Goal: Find contact information: Find contact information

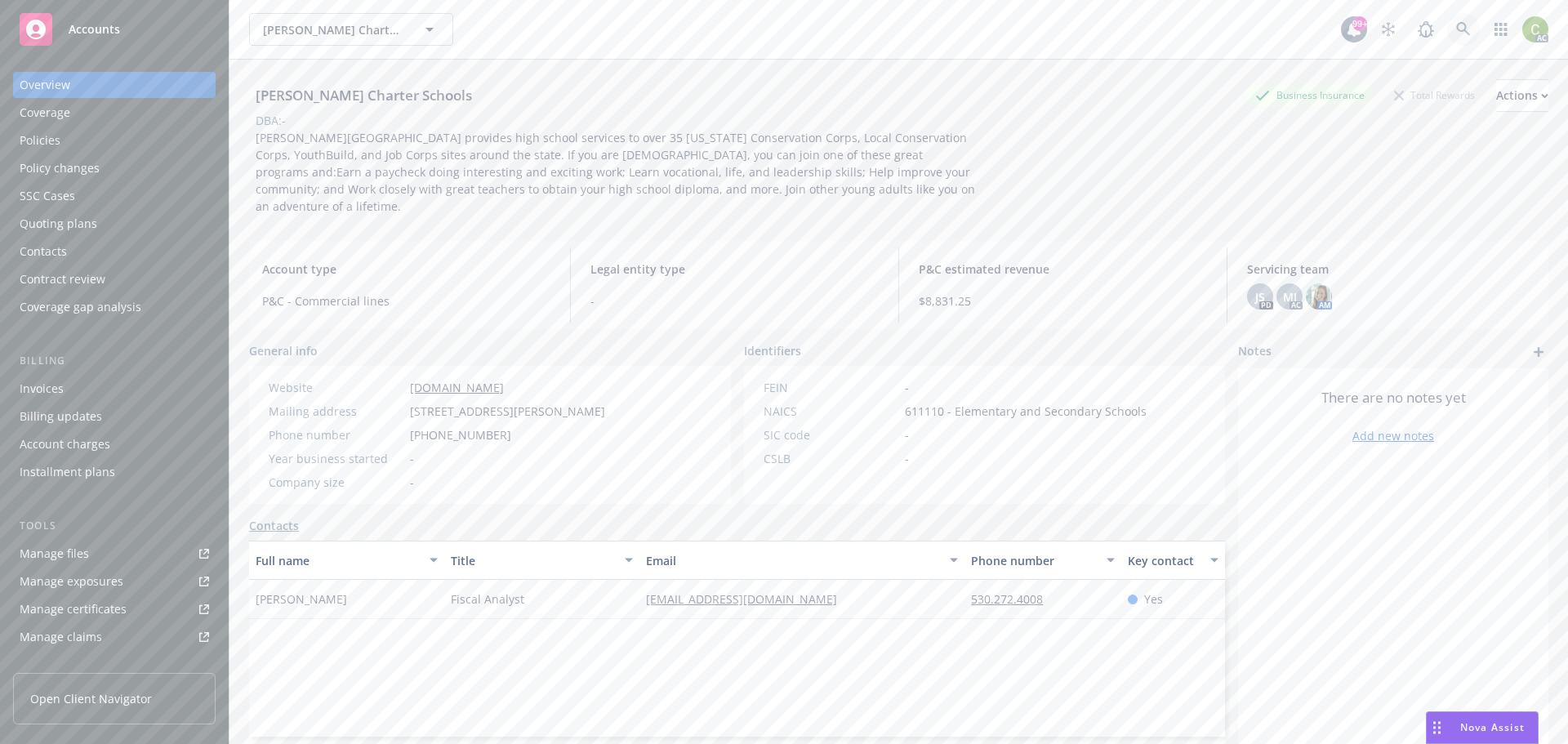
click at [1462, 29] on link at bounding box center [1463, 29] width 33 height 33
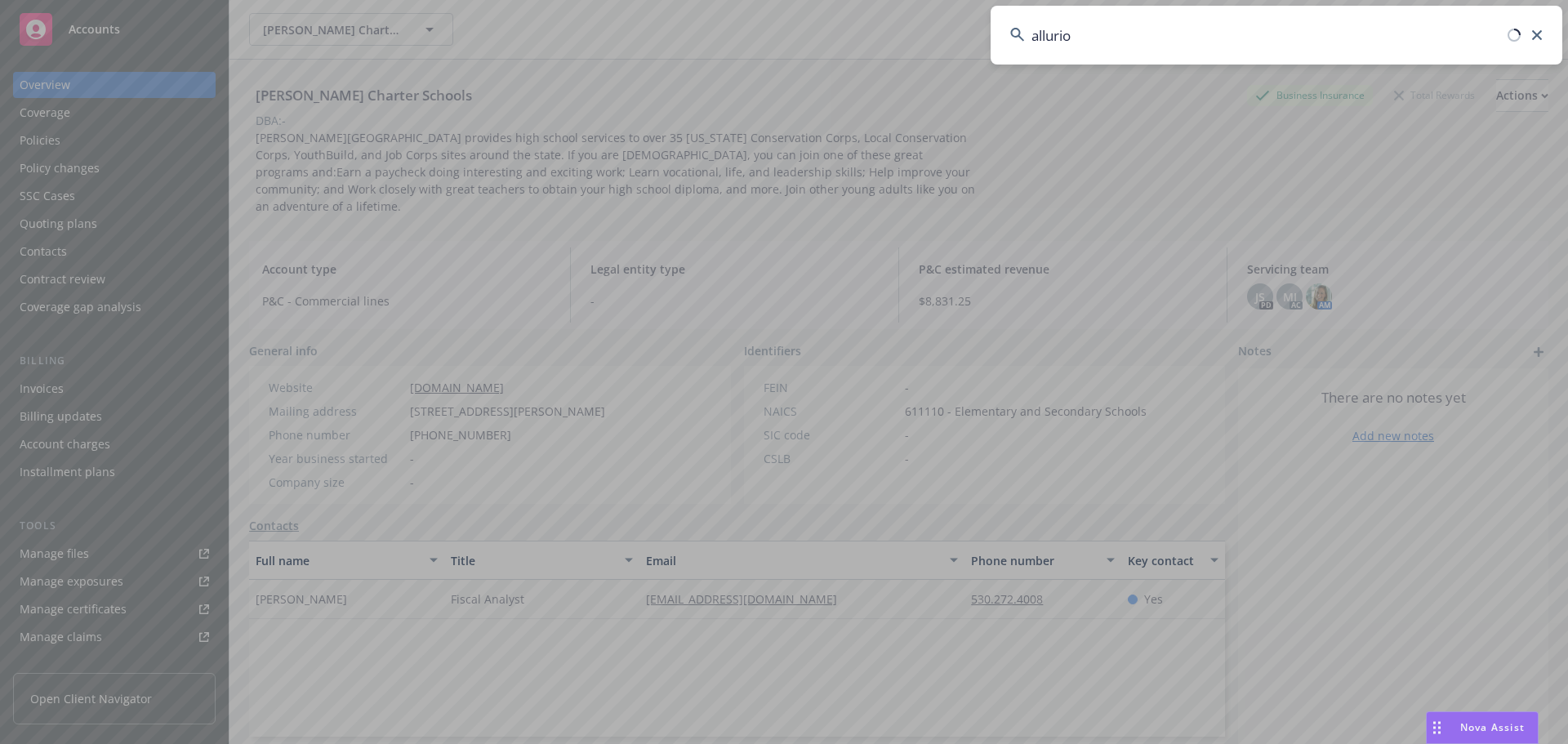
type input "allurion"
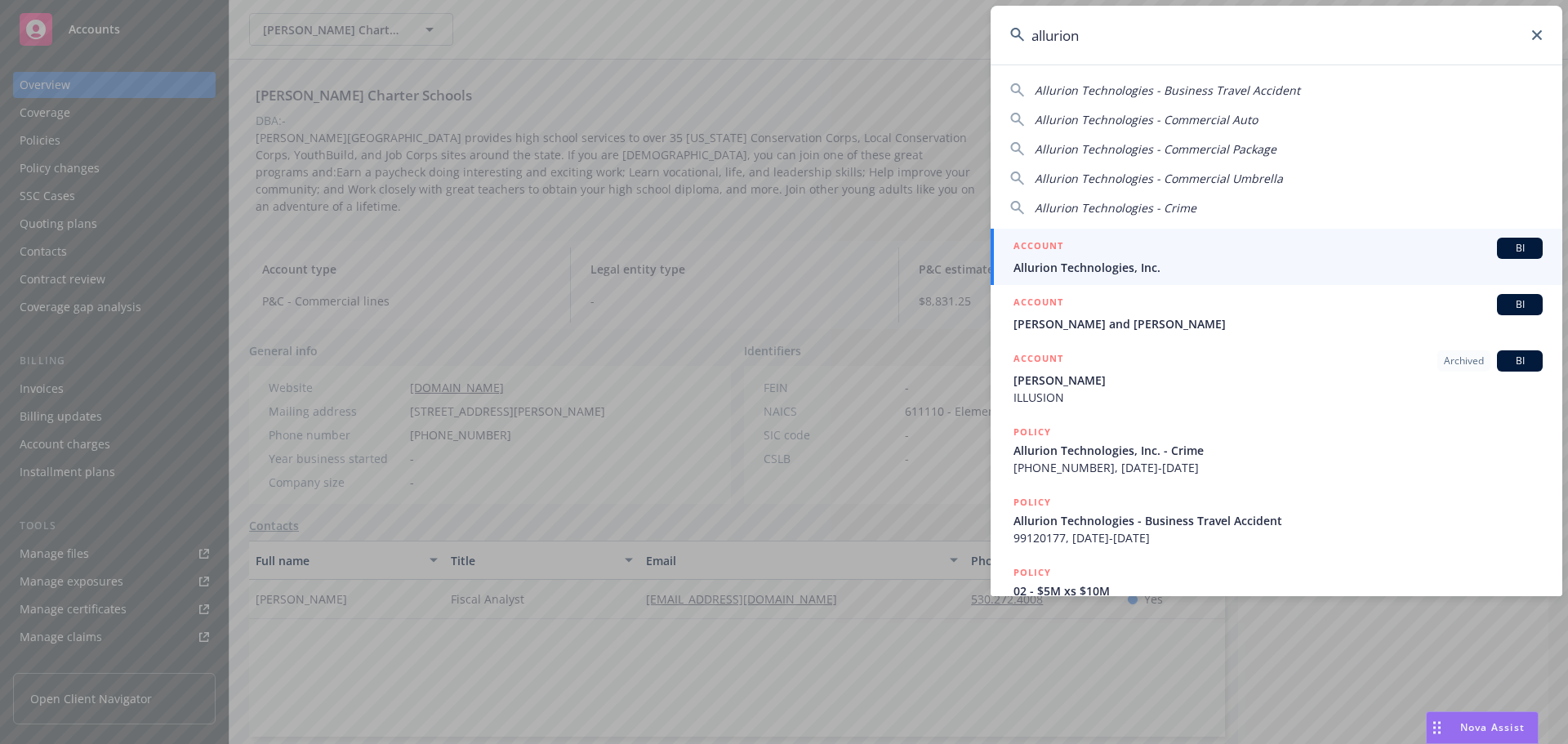
drag, startPoint x: 1124, startPoint y: 249, endPoint x: 1243, endPoint y: 237, distance: 119.6
click at [1124, 249] on div "ACCOUNT BI" at bounding box center [1278, 247] width 529 height 21
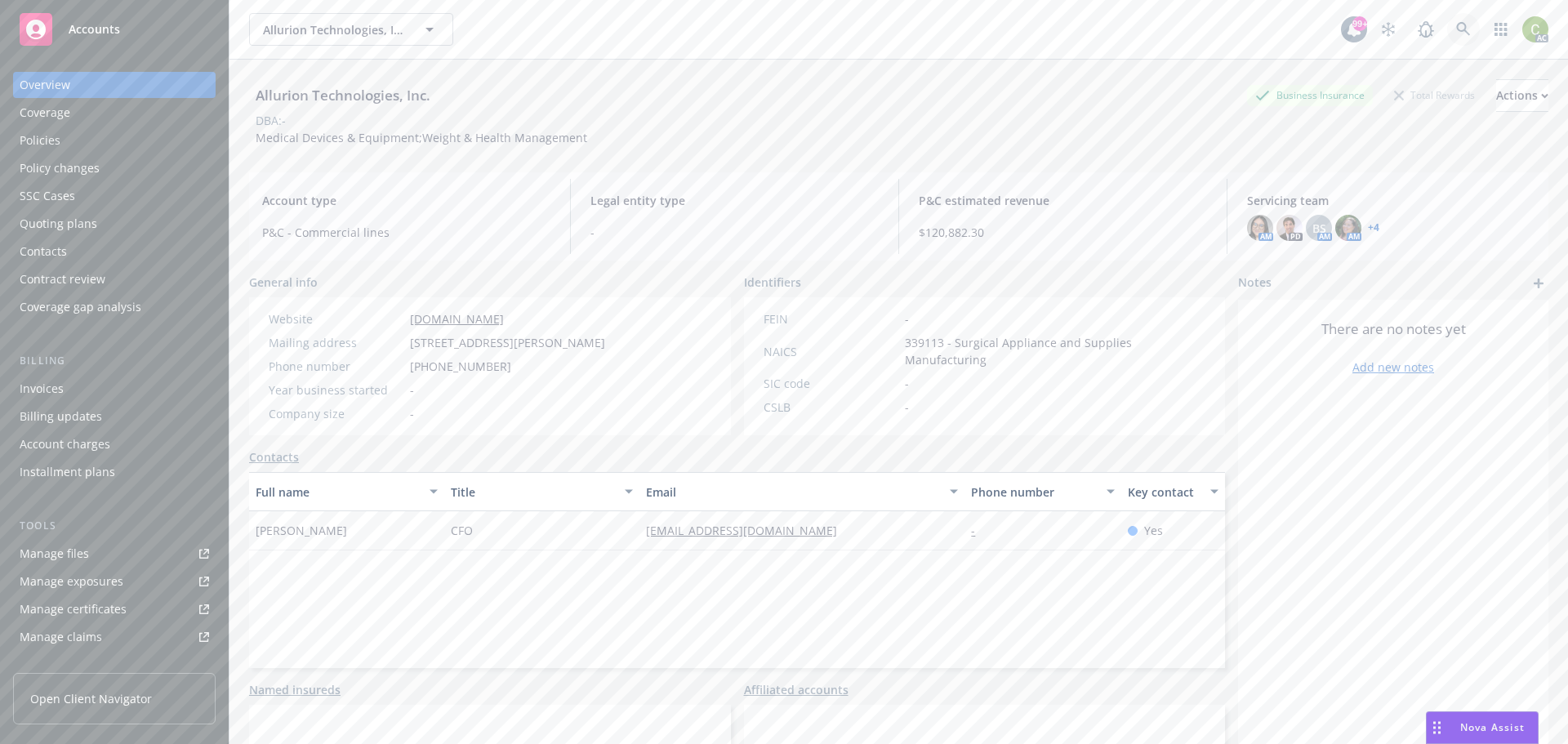
click at [1456, 28] on icon at bounding box center [1463, 29] width 14 height 14
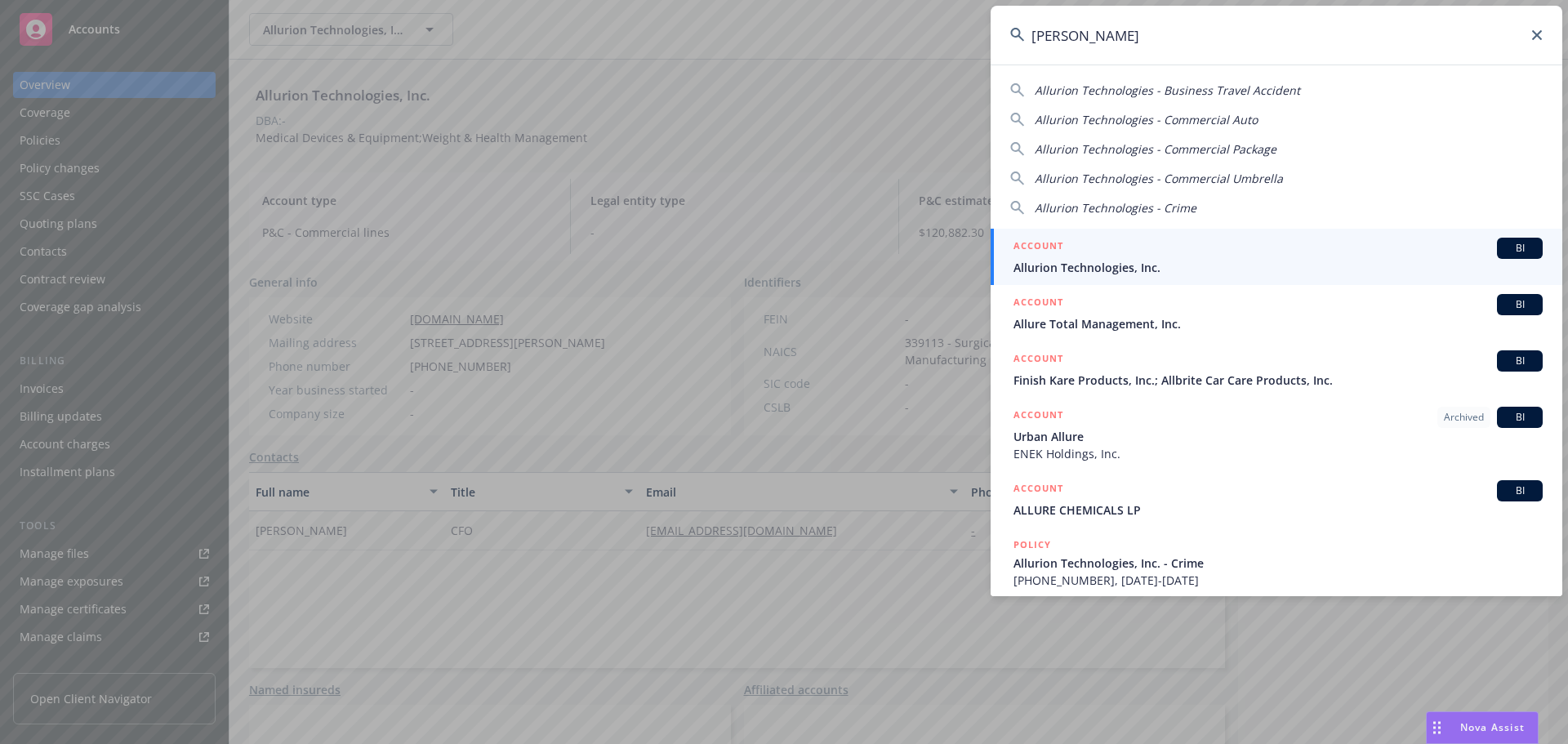
type input "[PERSON_NAME]"
click at [1173, 258] on div "ACCOUNT BI" at bounding box center [1278, 247] width 529 height 21
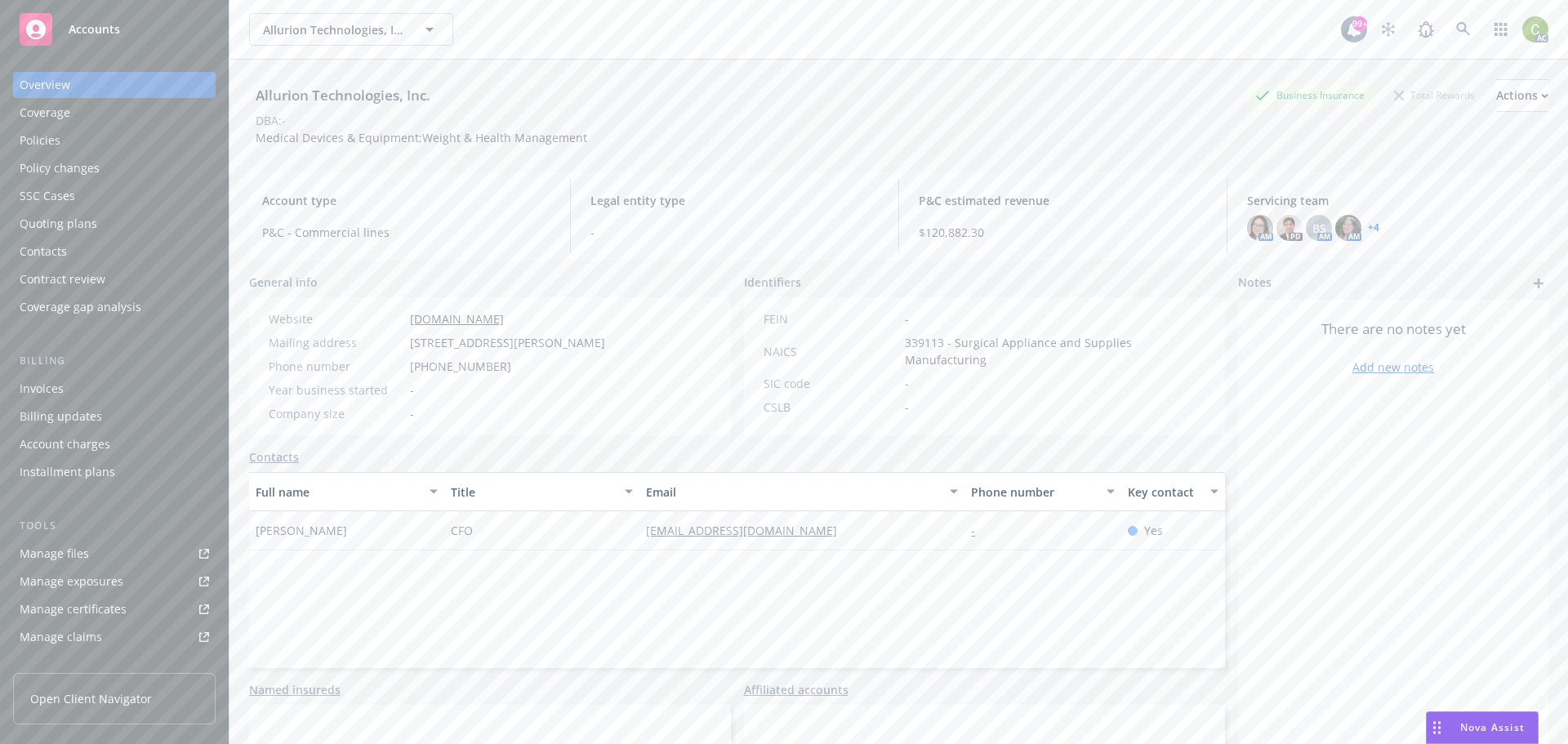
click at [64, 141] on div "Policies" at bounding box center [114, 140] width 189 height 26
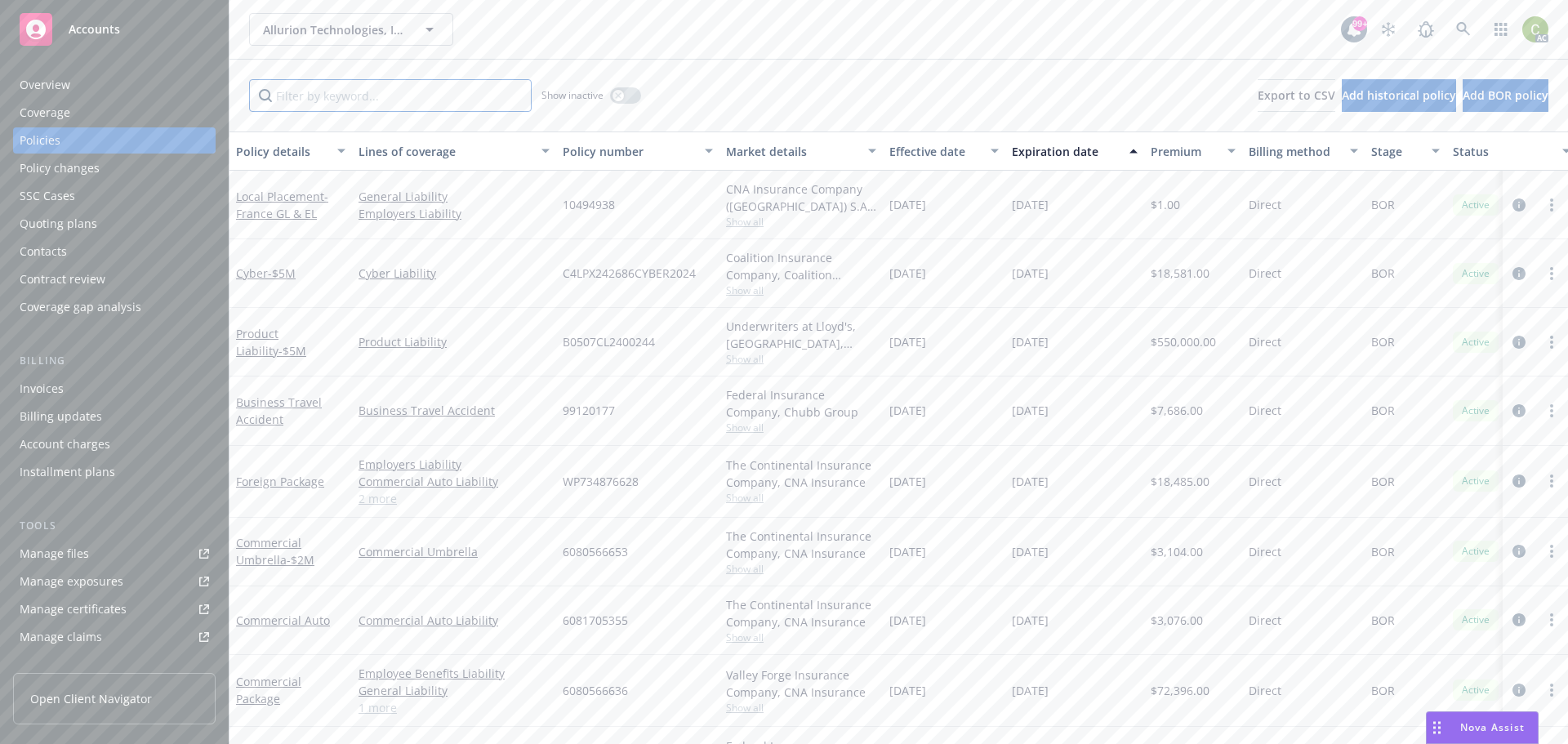
click at [379, 98] on input "Filter by keyword..." at bounding box center [391, 95] width 283 height 33
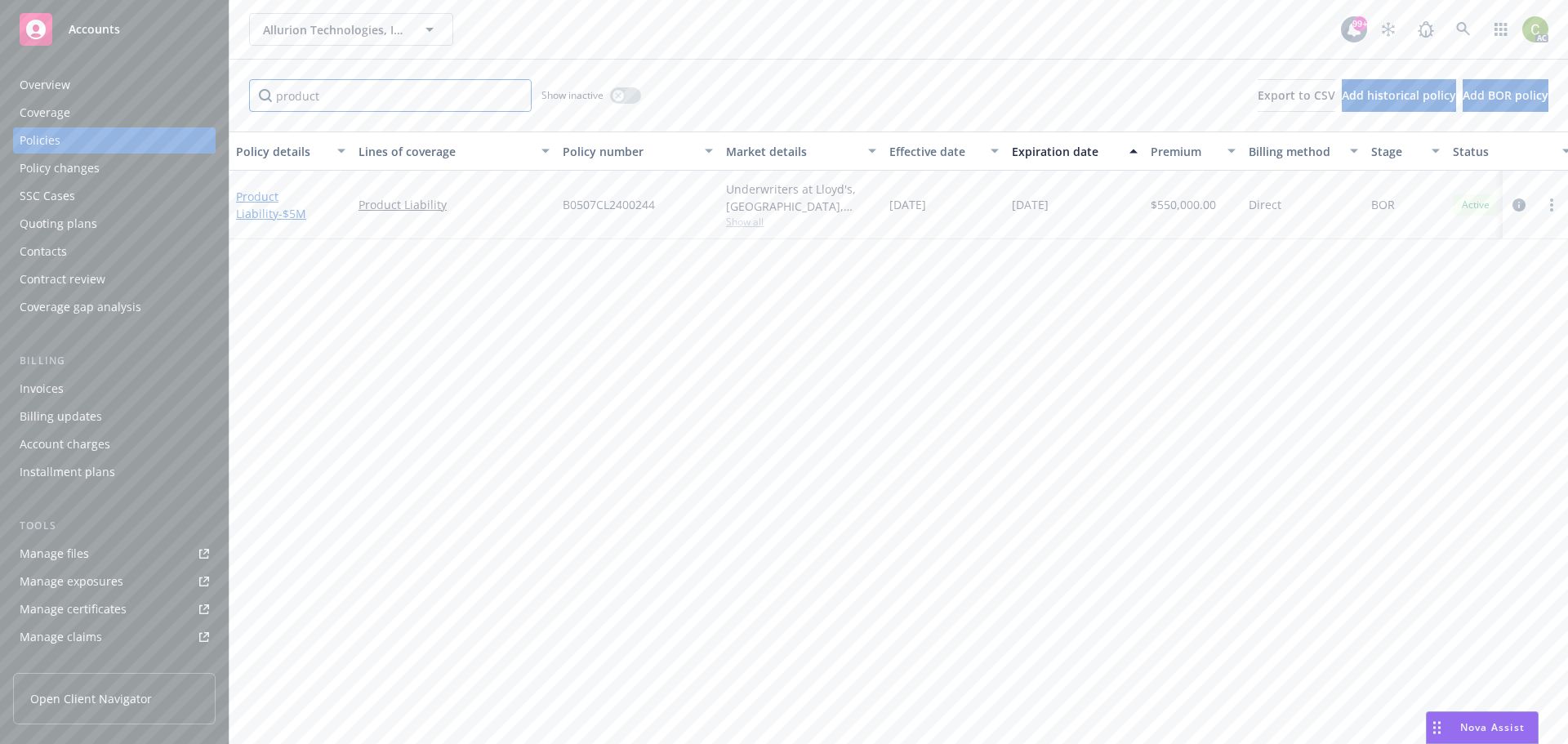
type input "product"
click at [281, 196] on link "Product Liability - $5M" at bounding box center [270, 205] width 70 height 33
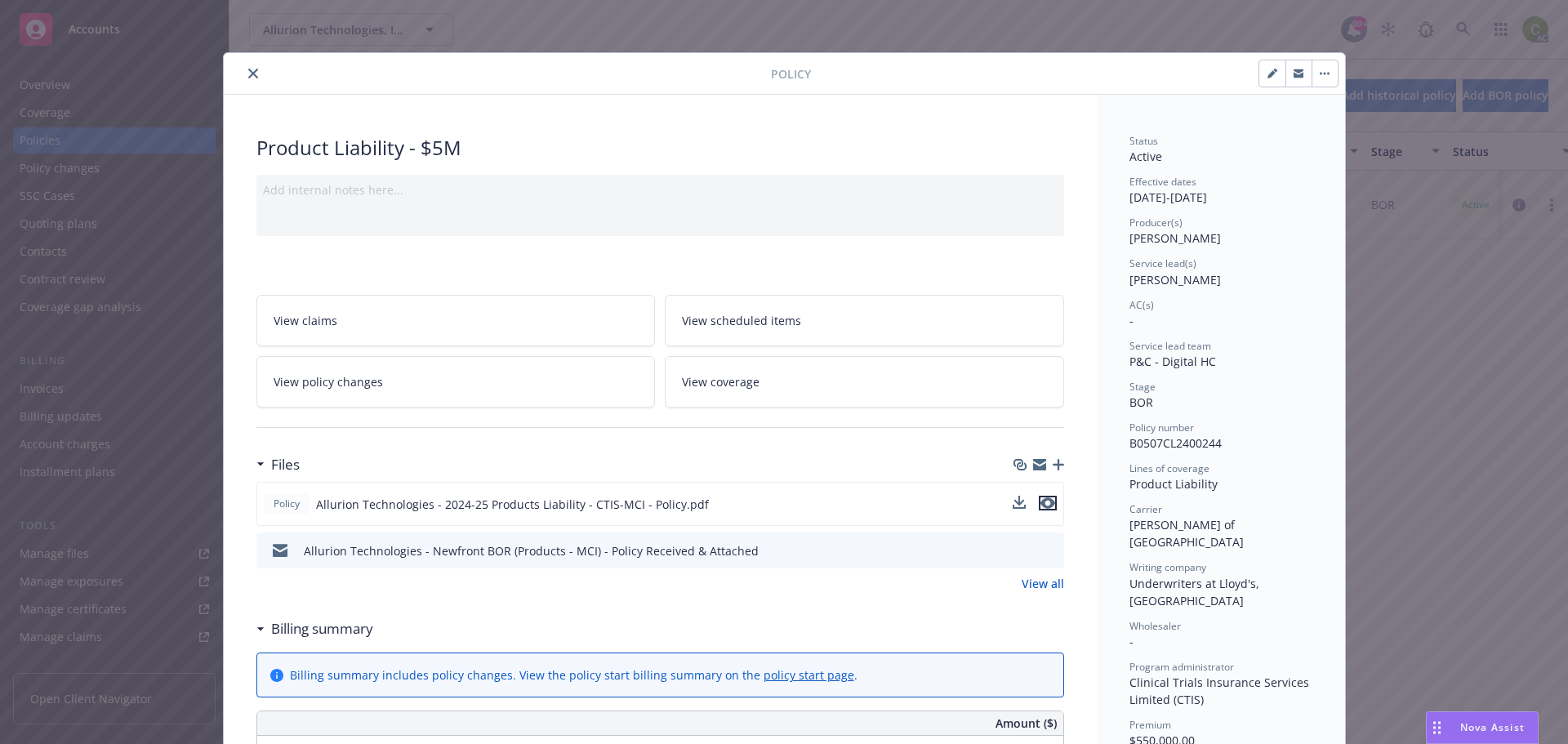
click at [1044, 499] on icon "preview file" at bounding box center [1047, 503] width 14 height 12
click at [252, 68] on button "close" at bounding box center [252, 73] width 19 height 19
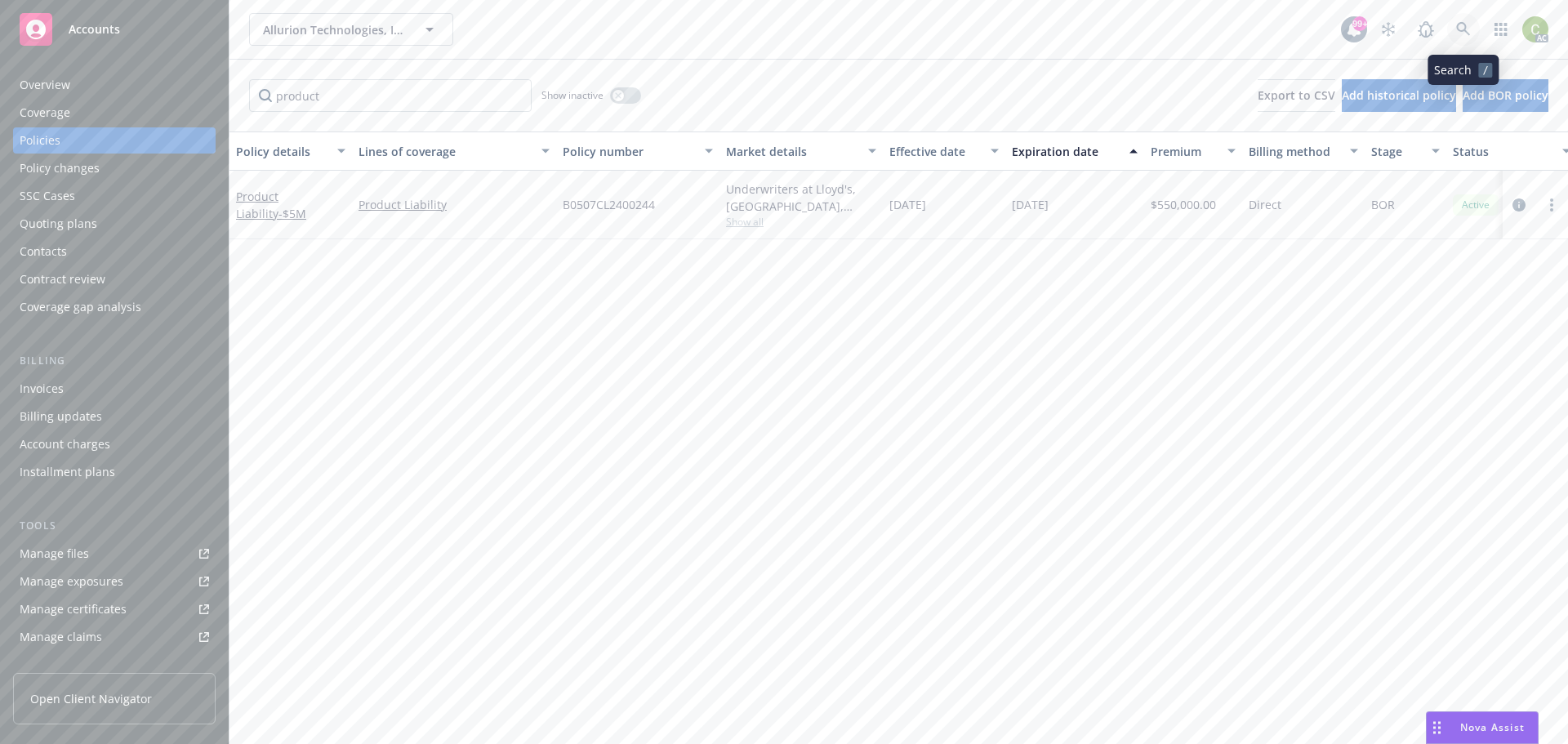
click at [1461, 29] on icon at bounding box center [1463, 29] width 14 height 14
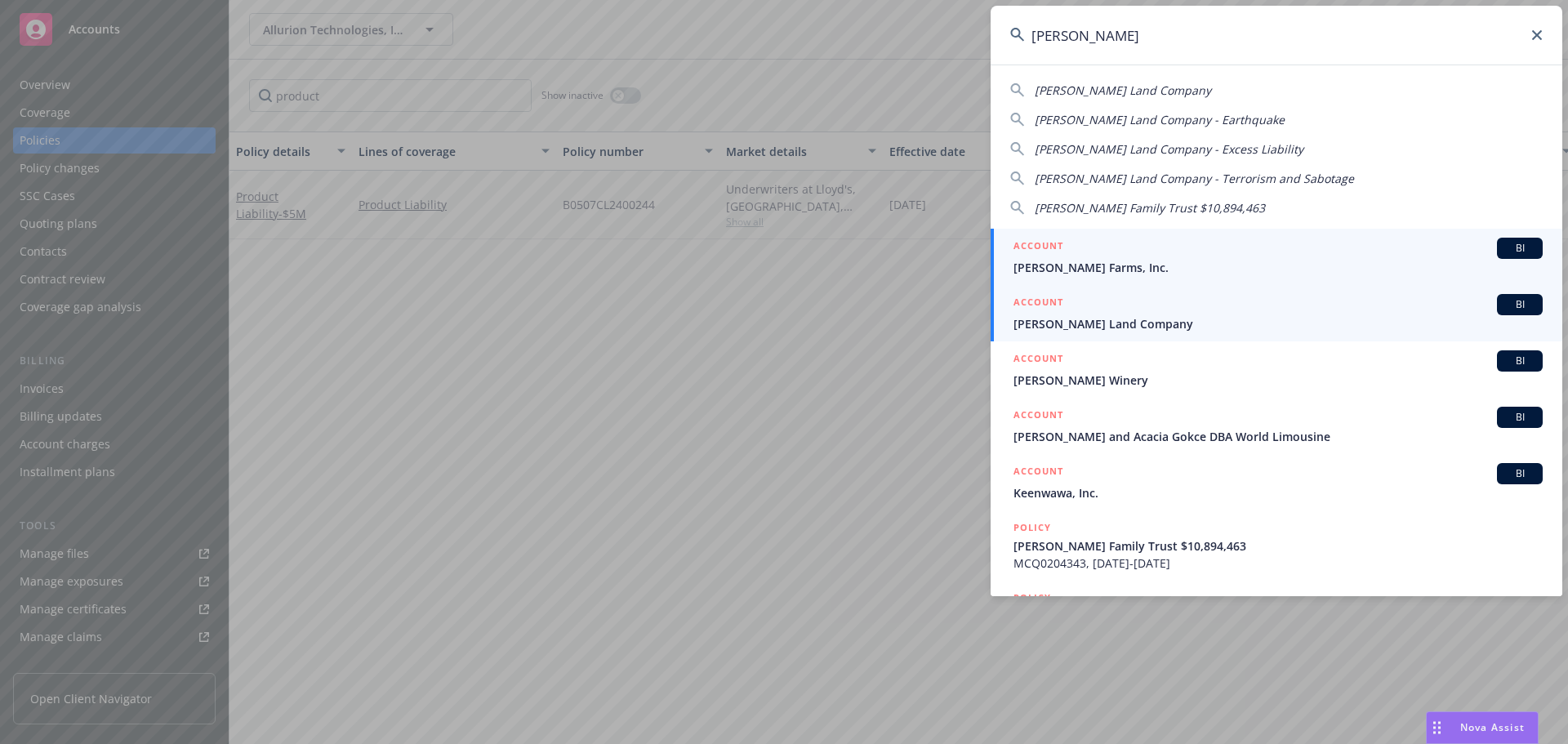
type input "keenan"
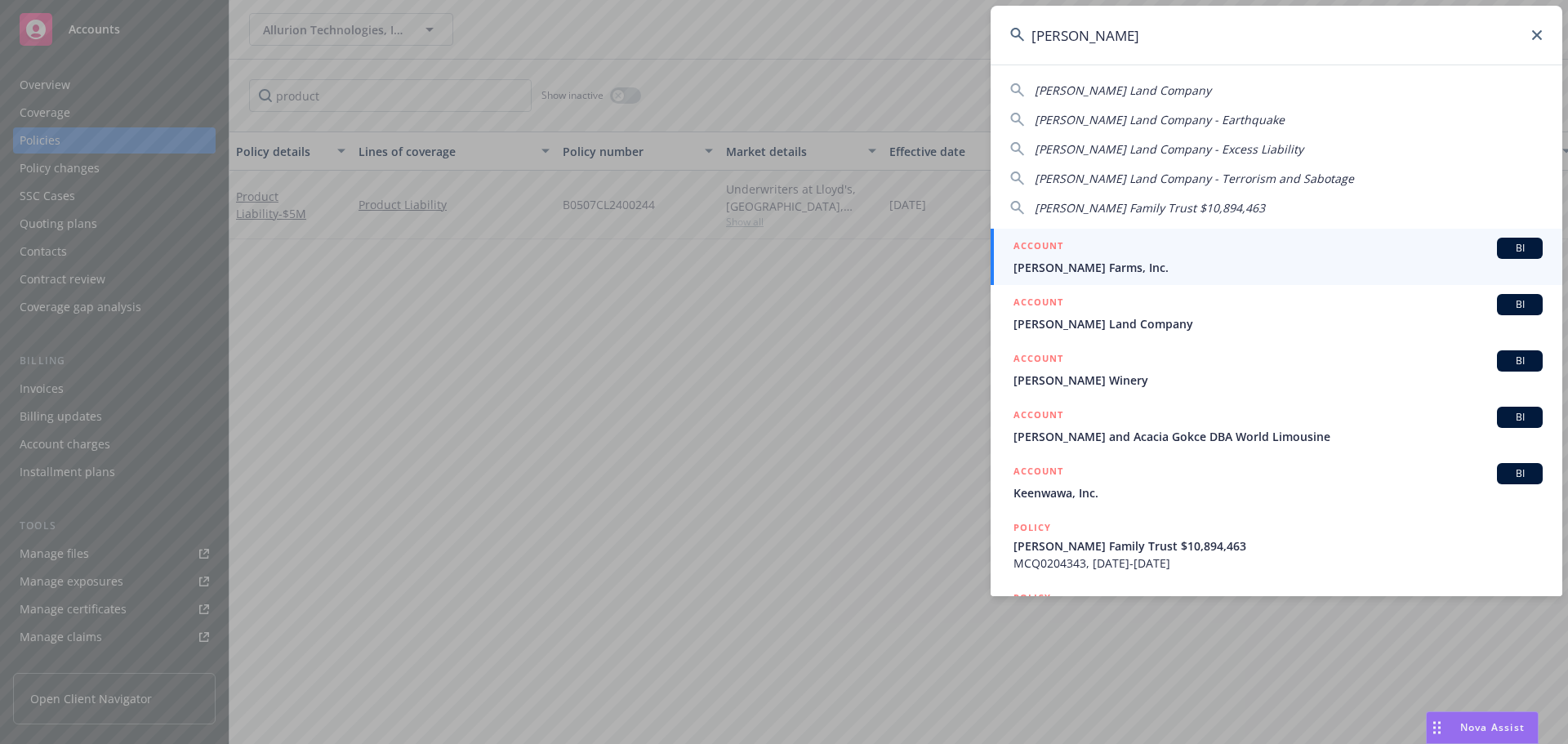
click at [1244, 311] on div "ACCOUNT BI" at bounding box center [1278, 304] width 529 height 21
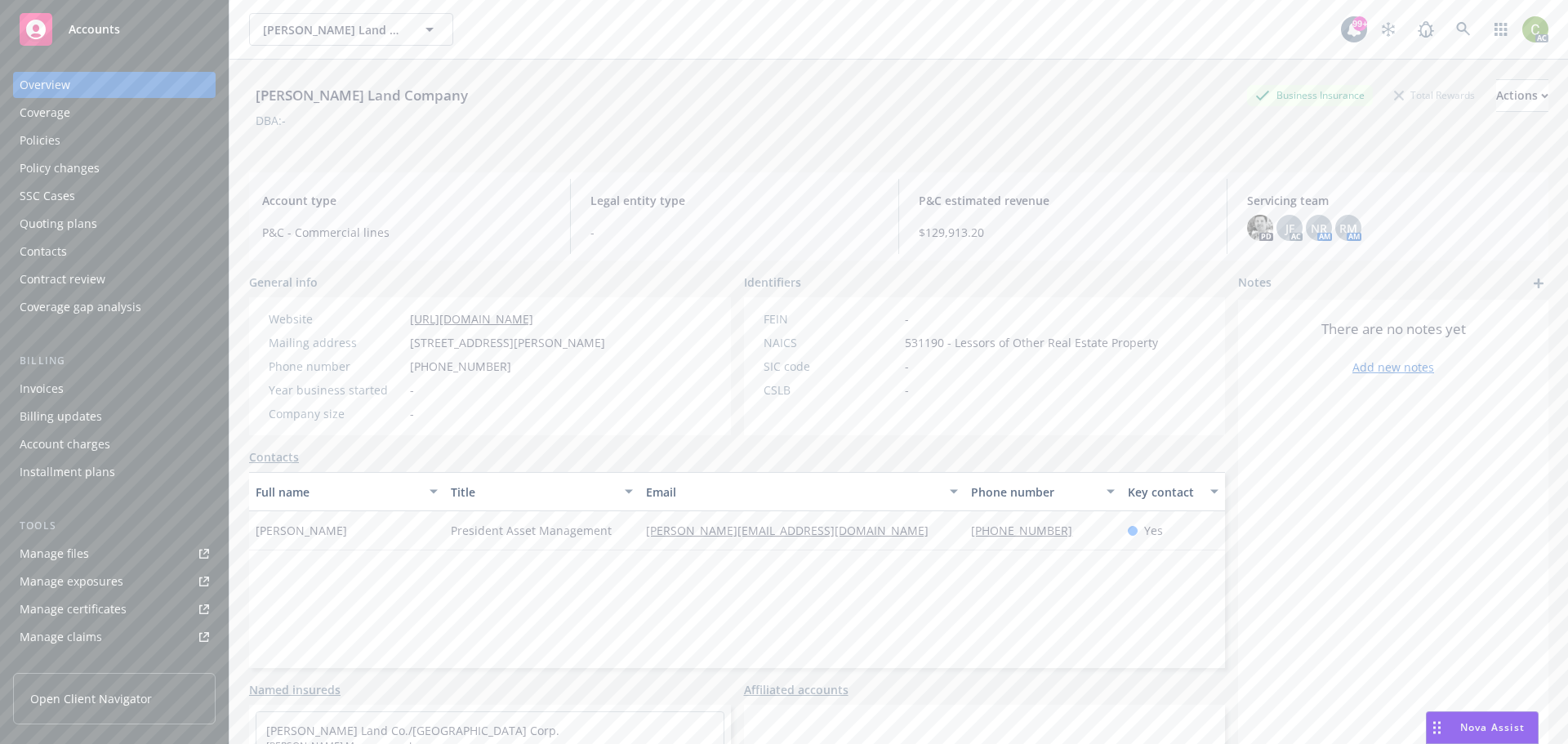
click at [61, 139] on div "Policies" at bounding box center [114, 140] width 189 height 26
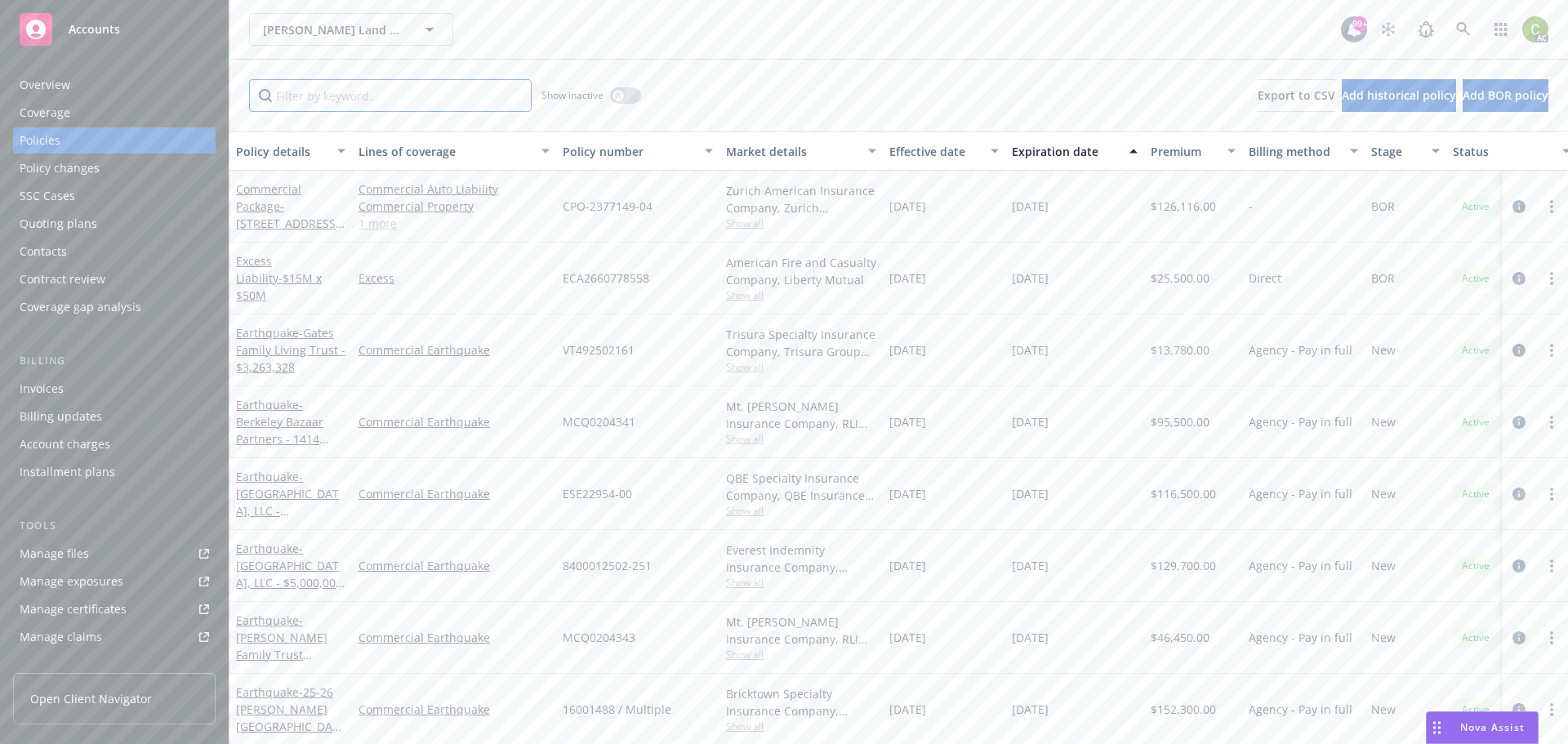
click at [349, 93] on input "Filter by keyword..." at bounding box center [391, 95] width 283 height 33
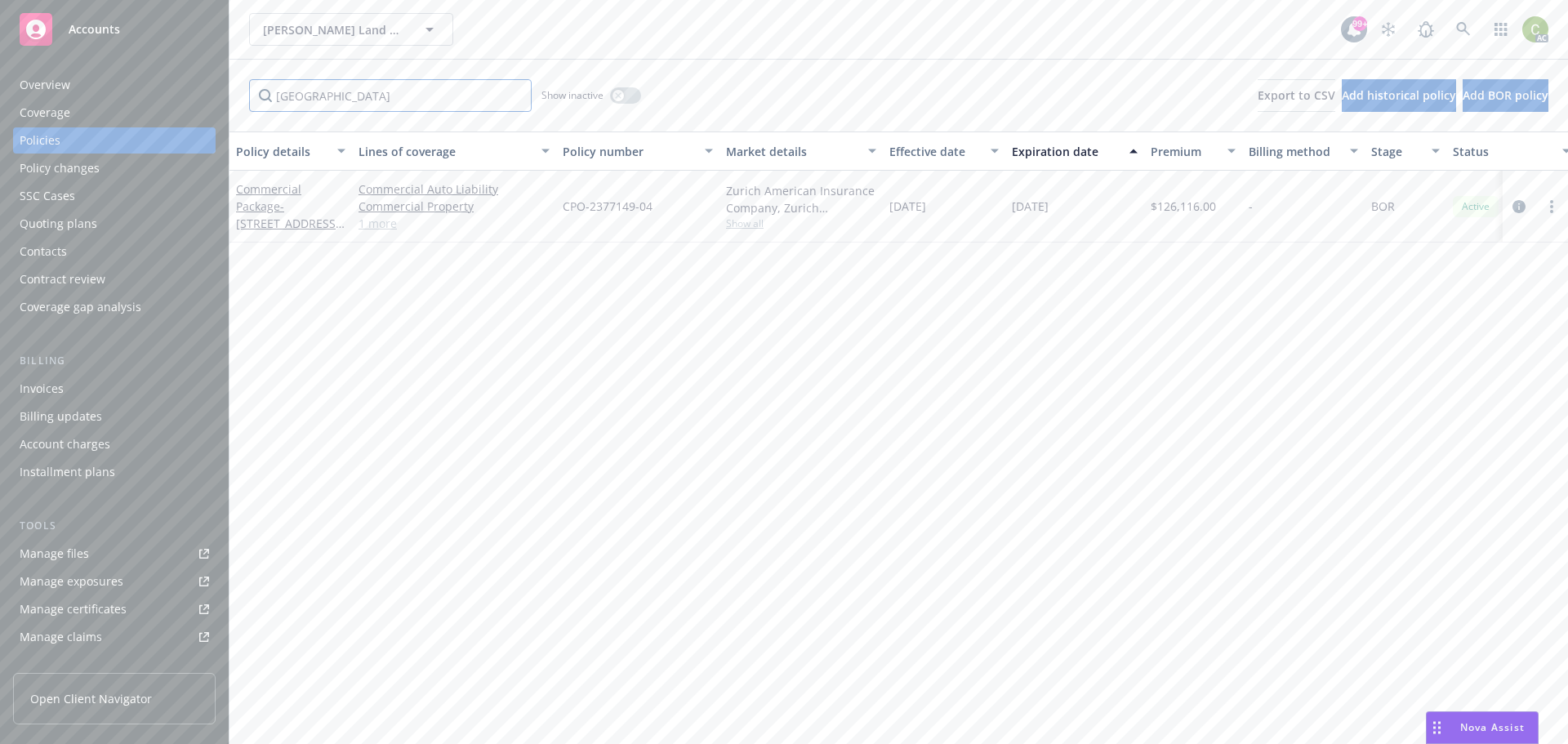
type input "[GEOGRAPHIC_DATA]"
click at [1463, 23] on icon at bounding box center [1463, 29] width 13 height 13
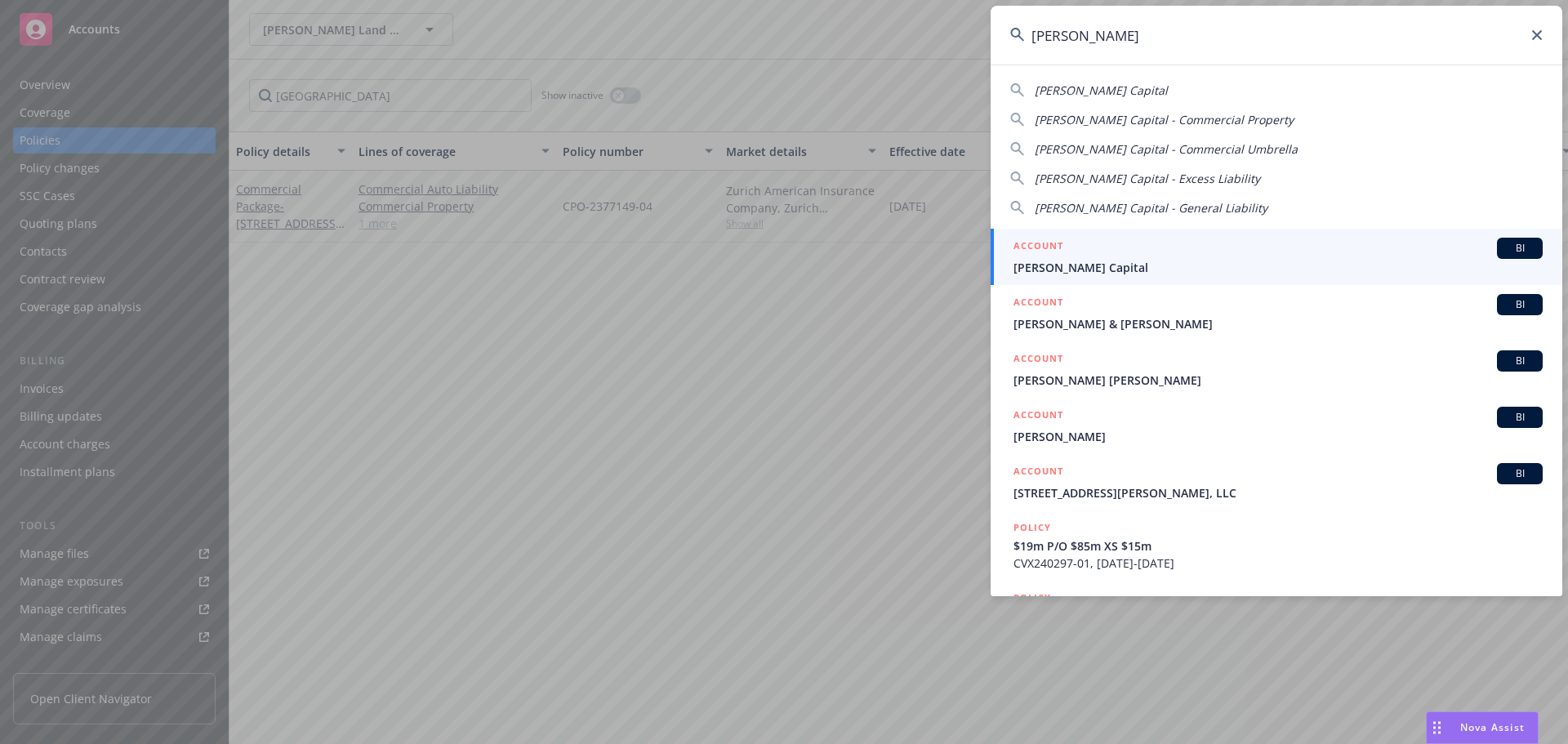
type input "[PERSON_NAME]"
click at [1132, 254] on div "ACCOUNT BI" at bounding box center [1278, 247] width 529 height 21
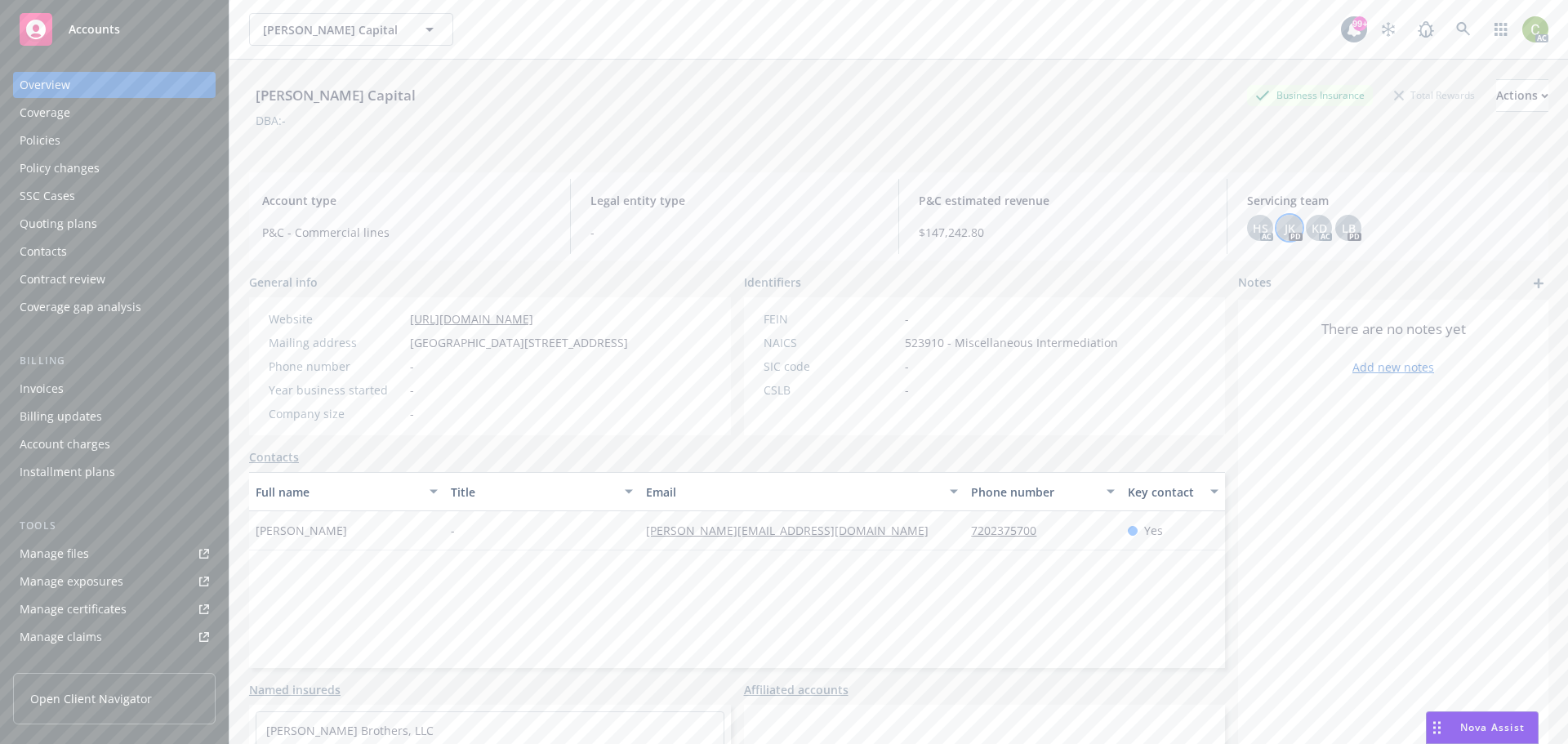
click at [1284, 227] on span "JK" at bounding box center [1289, 228] width 11 height 17
click at [1209, 338] on span "Copy email address" at bounding box center [1156, 338] width 108 height 17
